Goal: Consume media (video, audio)

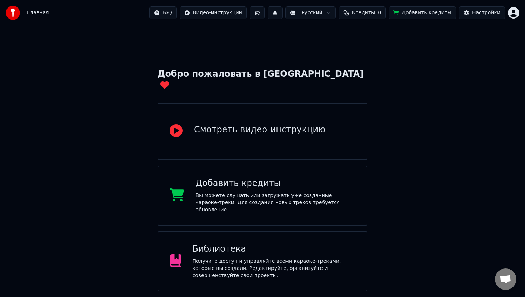
click at [239, 244] on div "Библиотека" at bounding box center [273, 249] width 163 height 11
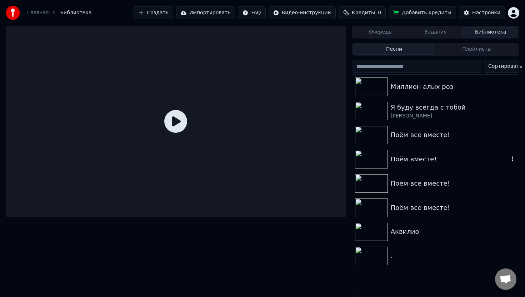
click at [409, 158] on div "Поём вместе!" at bounding box center [450, 159] width 118 height 10
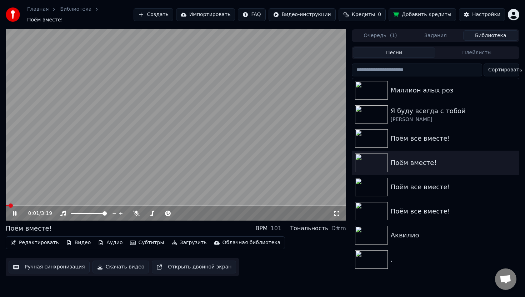
click at [66, 205] on span at bounding box center [176, 205] width 340 height 1
click at [22, 211] on icon at bounding box center [19, 214] width 17 height 6
click at [16, 211] on icon at bounding box center [14, 213] width 4 height 5
click at [406, 210] on div "Поём все вместе!" at bounding box center [450, 211] width 118 height 10
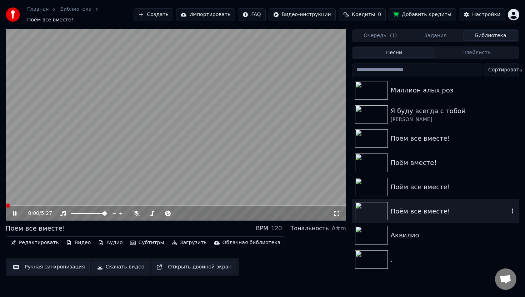
click at [417, 208] on div "Поём все вместе!" at bounding box center [450, 211] width 118 height 10
click at [134, 211] on icon at bounding box center [136, 214] width 7 height 6
click at [125, 201] on video at bounding box center [176, 124] width 340 height 191
click at [125, 205] on span at bounding box center [176, 205] width 340 height 1
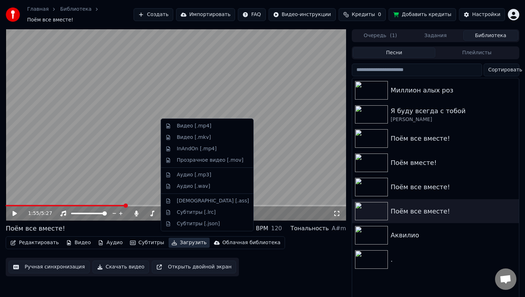
click at [183, 240] on button "Загрузить" at bounding box center [189, 243] width 41 height 10
click at [197, 125] on div "Видео [.mp4]" at bounding box center [194, 125] width 35 height 7
